Goal: Information Seeking & Learning: Learn about a topic

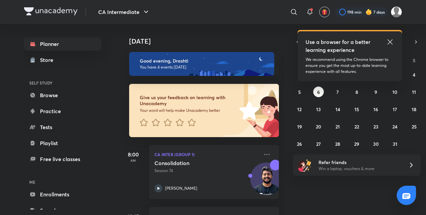
click at [391, 43] on icon at bounding box center [390, 42] width 8 height 8
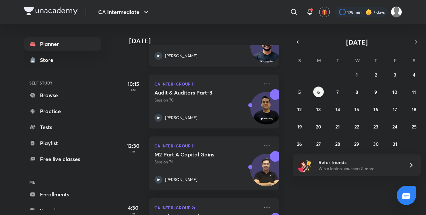
scroll to position [180, 0]
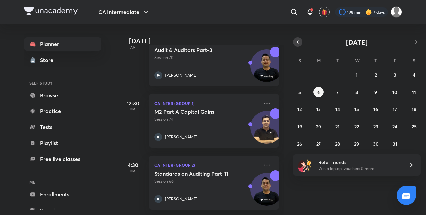
click at [299, 43] on icon "button" at bounding box center [297, 42] width 5 height 6
click at [320, 139] on button "29" at bounding box center [318, 143] width 11 height 11
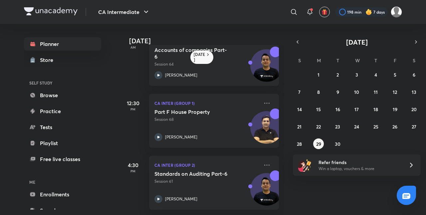
scroll to position [88, 0]
click at [219, 116] on p "Session 68" at bounding box center [206, 119] width 104 height 6
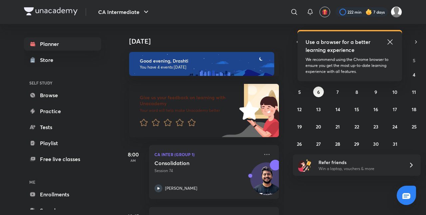
click at [389, 41] on icon at bounding box center [389, 41] width 5 height 5
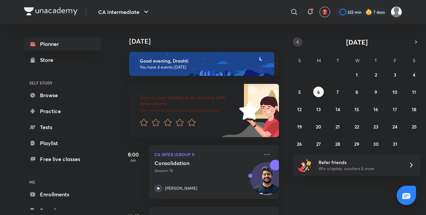
click at [297, 43] on icon "button" at bounding box center [297, 42] width 5 height 6
click at [317, 143] on abbr "29" at bounding box center [318, 144] width 5 height 6
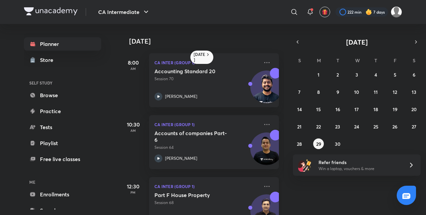
scroll to position [69, 0]
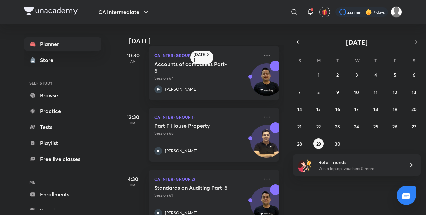
click at [214, 150] on div "[PERSON_NAME]" at bounding box center [206, 151] width 104 height 8
